Goal: Check status: Check status

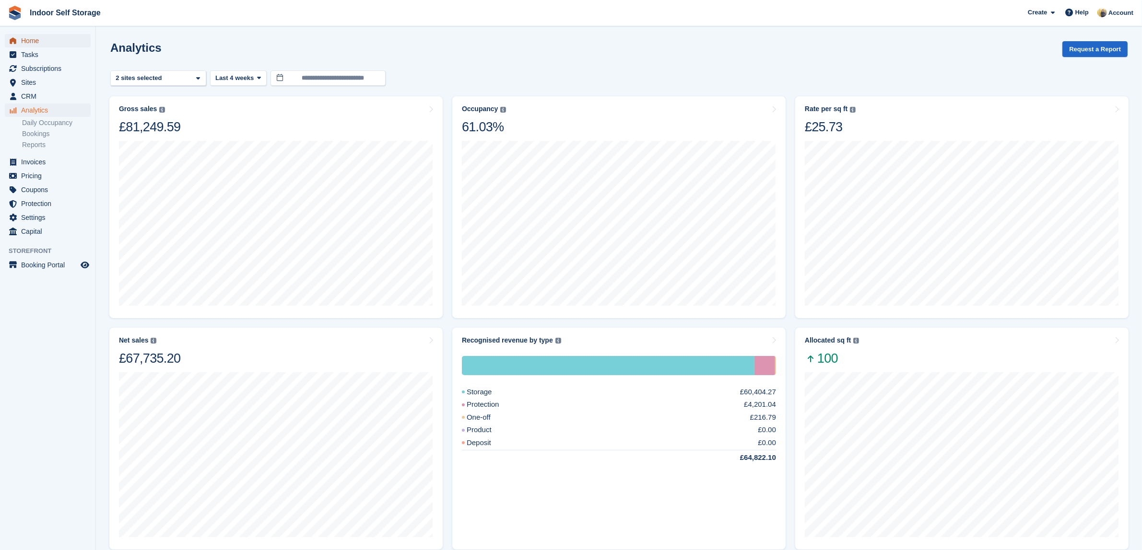
click at [32, 44] on span "Home" at bounding box center [50, 40] width 58 height 13
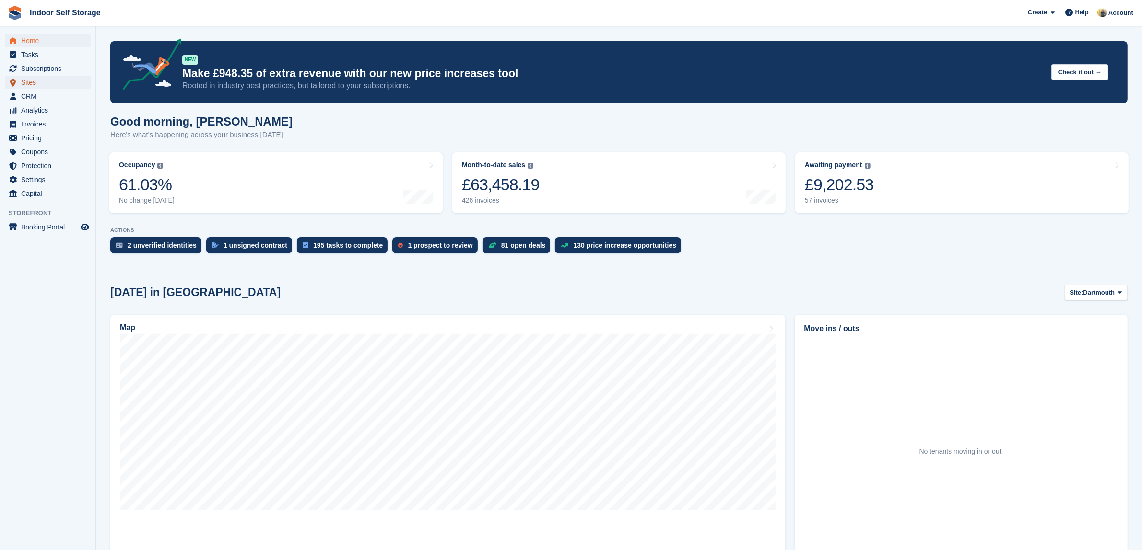
click at [34, 82] on span "Sites" at bounding box center [50, 82] width 58 height 13
click at [231, 169] on link "Occupancy The percentage of all currently allocated units in terms of area. Inc…" at bounding box center [275, 182] width 333 height 61
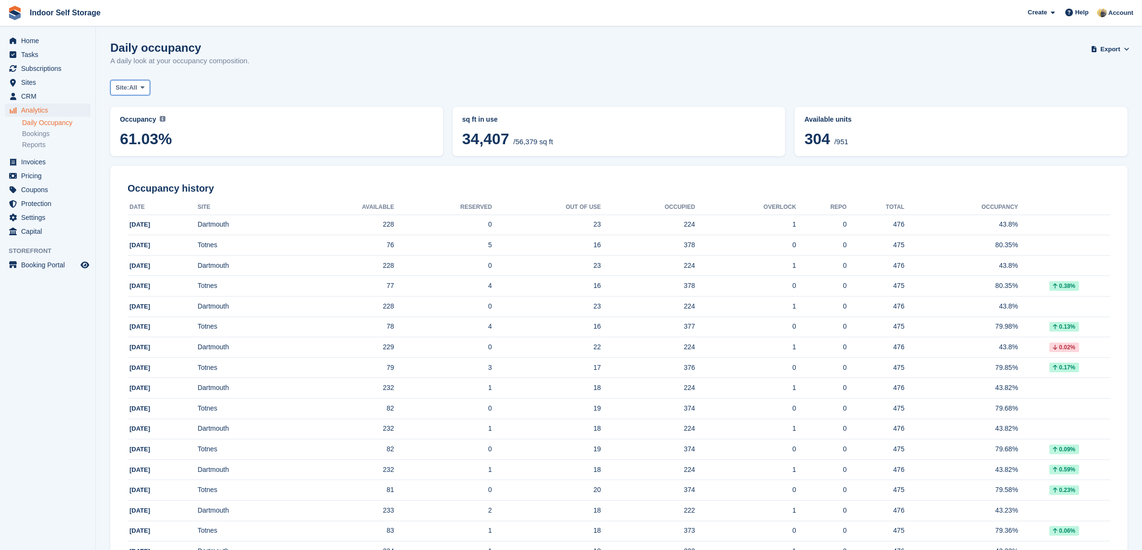
click at [137, 86] on span "All" at bounding box center [133, 88] width 8 height 10
click at [142, 126] on link "Dartmouth" at bounding box center [156, 127] width 83 height 17
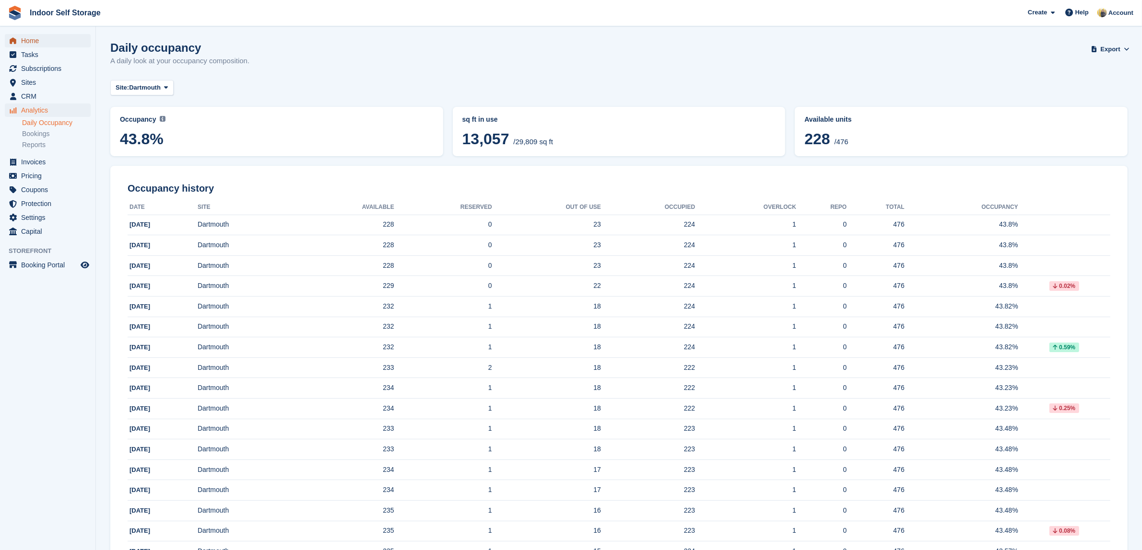
click at [32, 37] on span "Home" at bounding box center [50, 40] width 58 height 13
